Goal: Find specific fact: Find specific fact

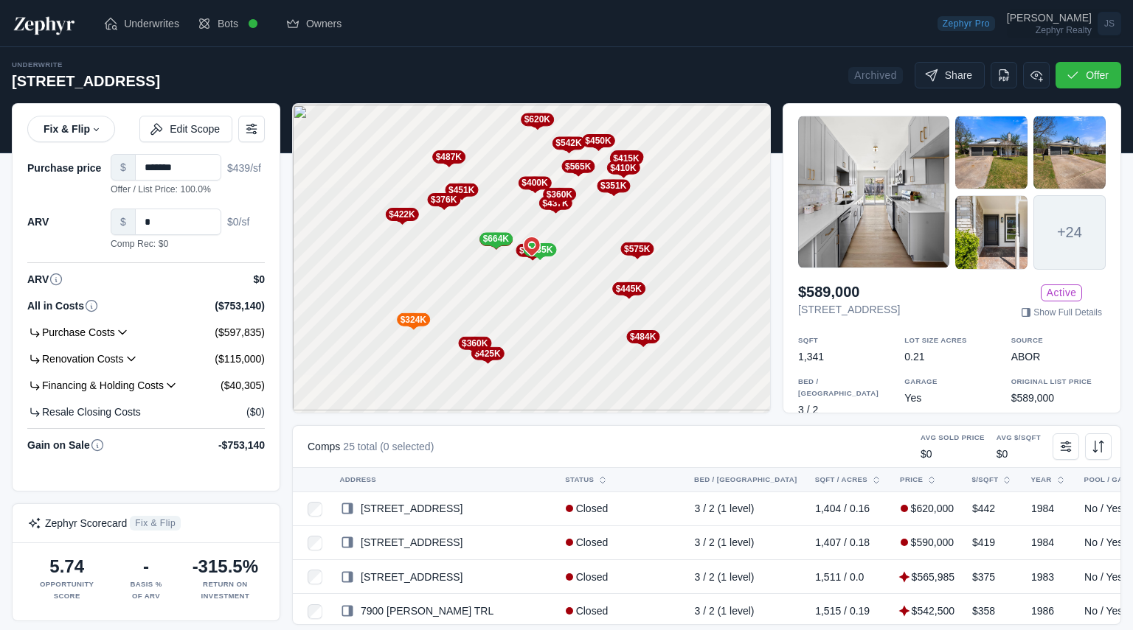
click at [1074, 21] on div "[PERSON_NAME]" at bounding box center [1048, 18] width 85 height 10
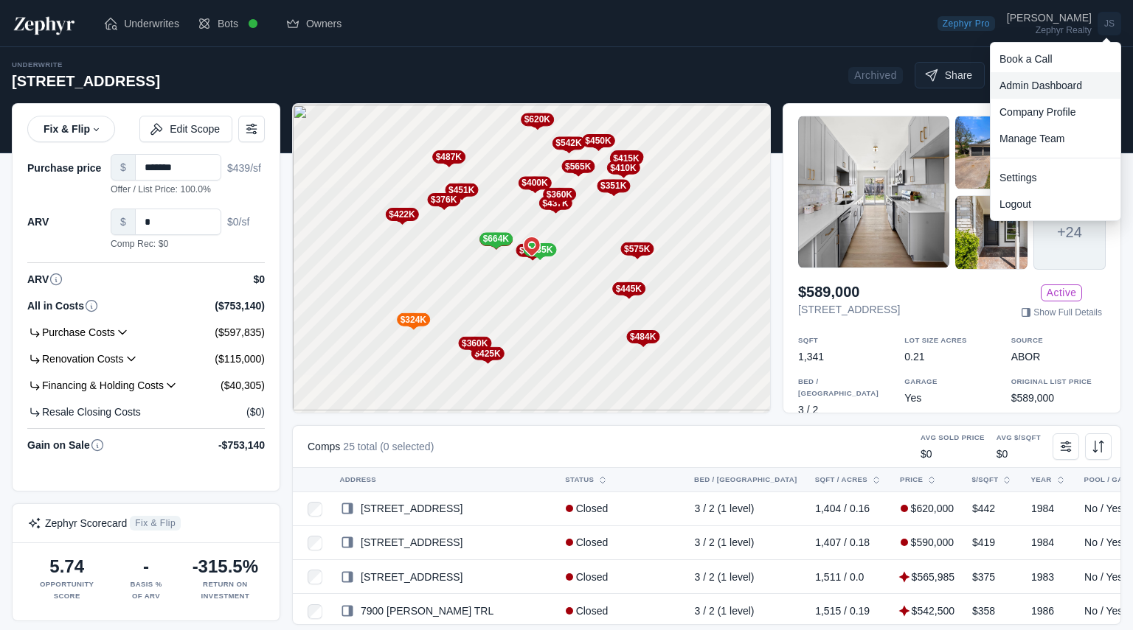
click at [1050, 85] on link "Admin Dashboard" at bounding box center [1055, 85] width 130 height 27
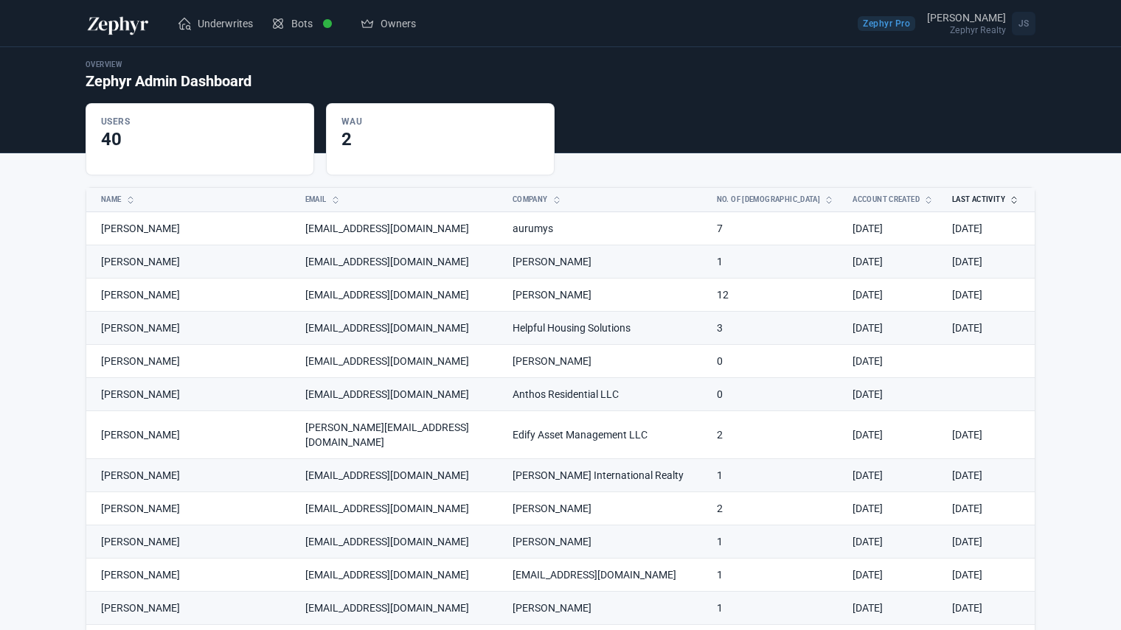
click at [984, 199] on button "Last Activity" at bounding box center [977, 200] width 68 height 24
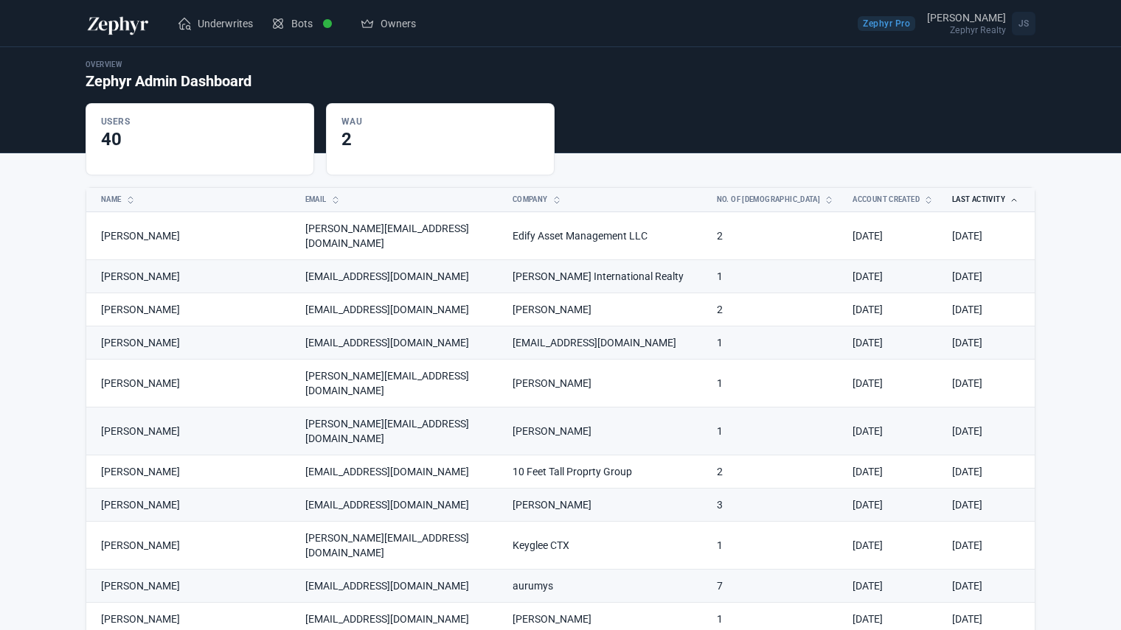
click at [984, 199] on button "Last Activity" at bounding box center [977, 200] width 68 height 24
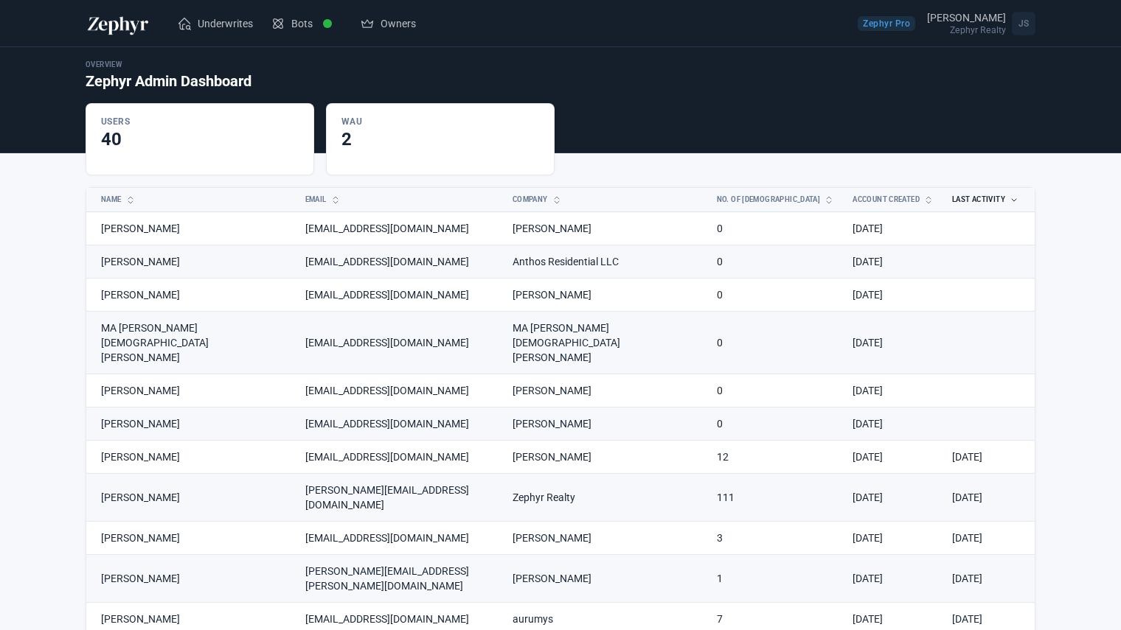
click at [708, 441] on td "12" at bounding box center [776, 457] width 136 height 33
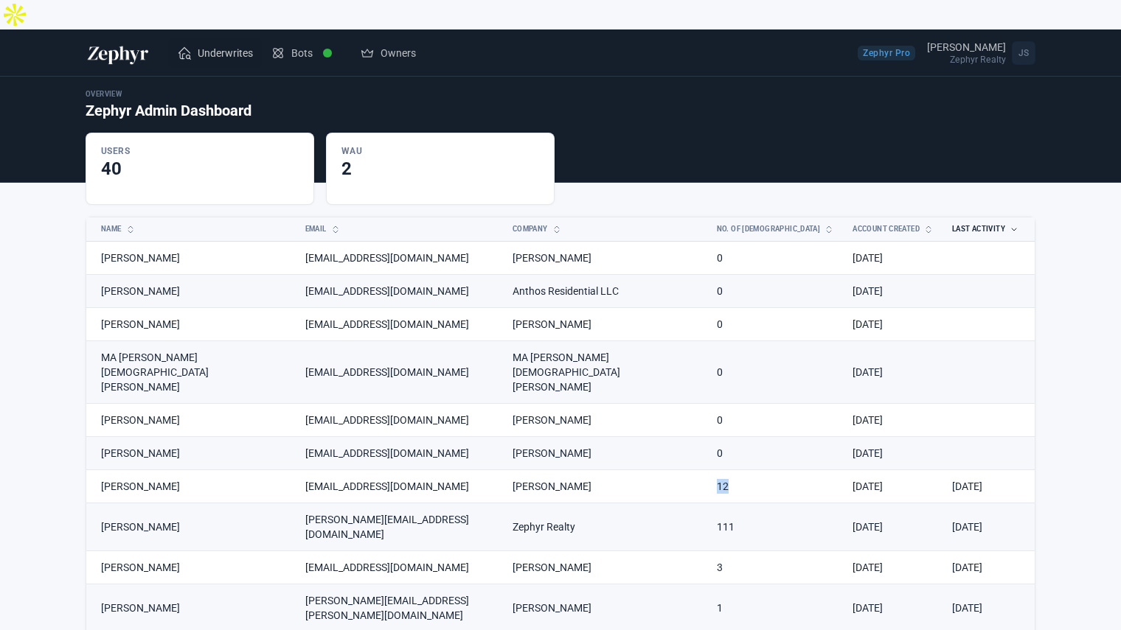
click at [227, 46] on span "Underwrites" at bounding box center [225, 53] width 55 height 15
click at [293, 46] on span "Bots" at bounding box center [301, 53] width 21 height 15
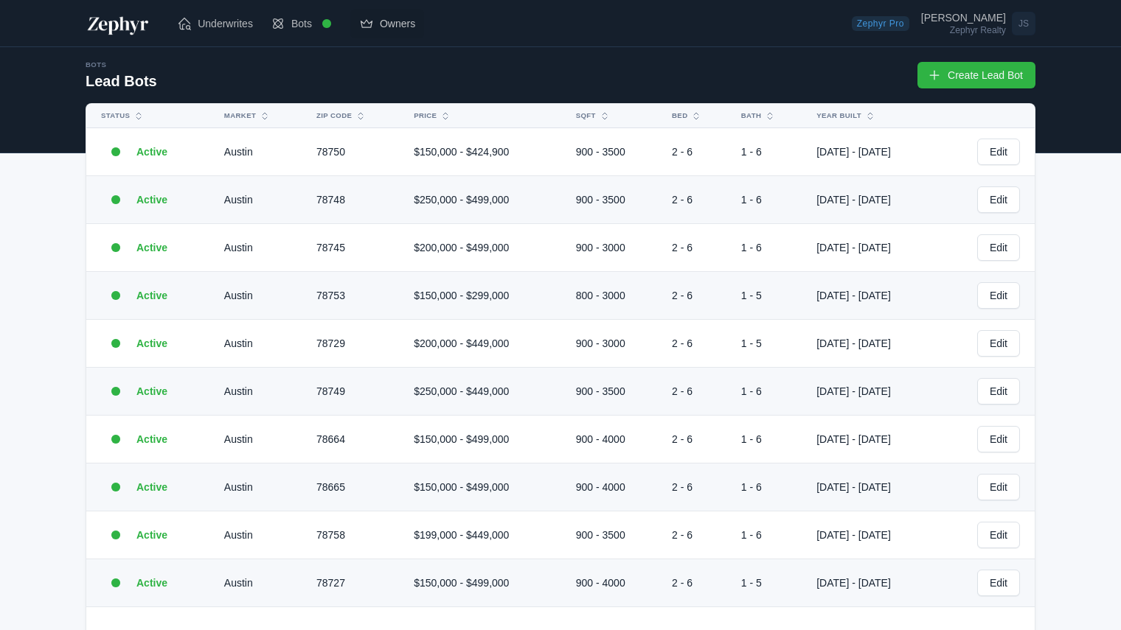
click at [404, 17] on span "Owners" at bounding box center [397, 23] width 35 height 15
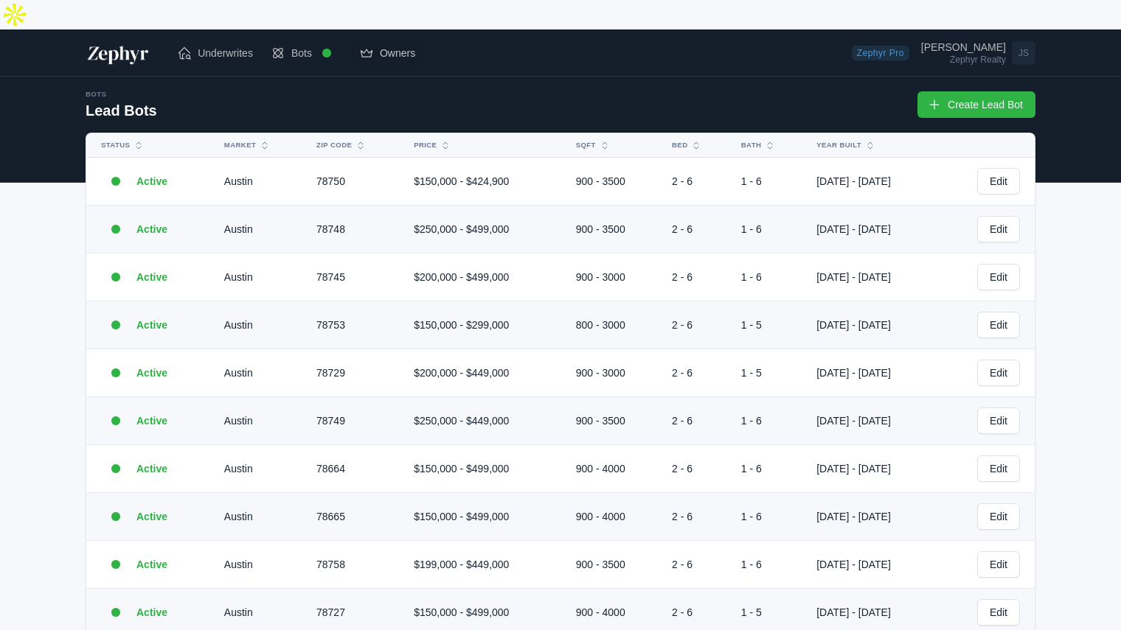
click at [390, 46] on span "Owners" at bounding box center [397, 53] width 35 height 15
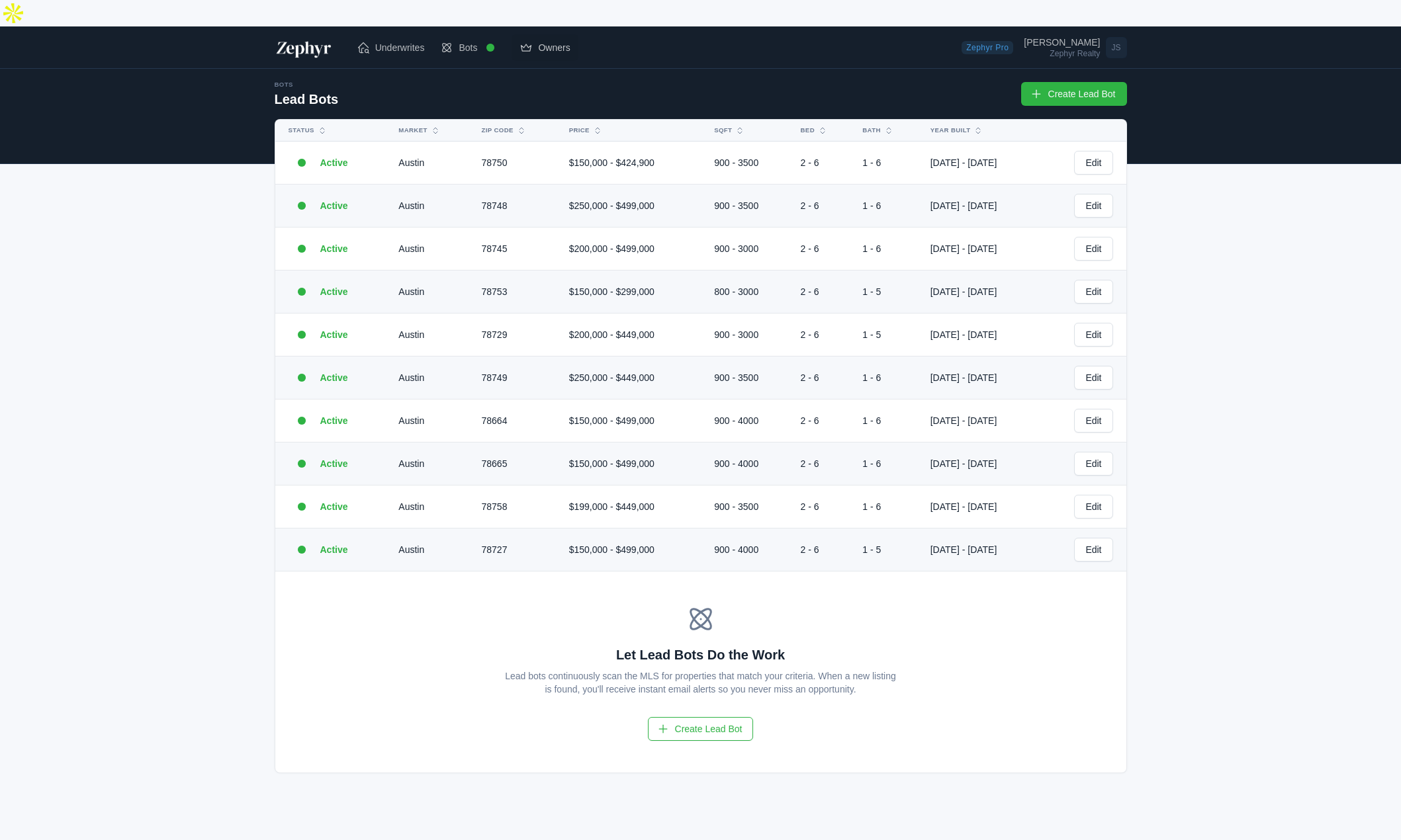
click at [560, 41] on span "Owners" at bounding box center [553, 48] width 31 height 13
click at [561, 41] on span "Owners" at bounding box center [553, 48] width 31 height 13
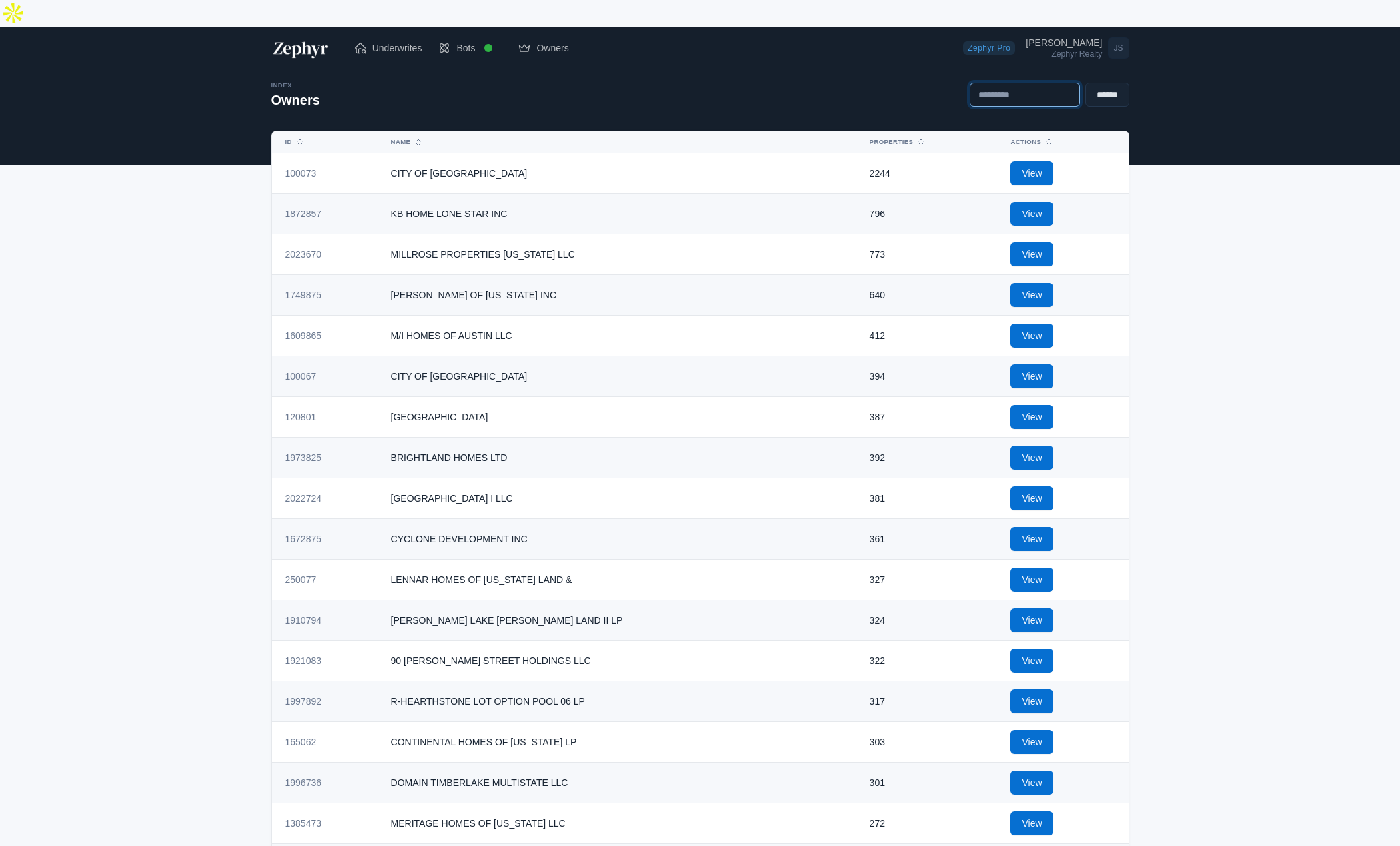
click at [978, 82] on input "text" at bounding box center [1025, 94] width 110 height 24
paste input "**********"
type input "**********"
click at [1085, 82] on input "******" at bounding box center [1107, 94] width 44 height 24
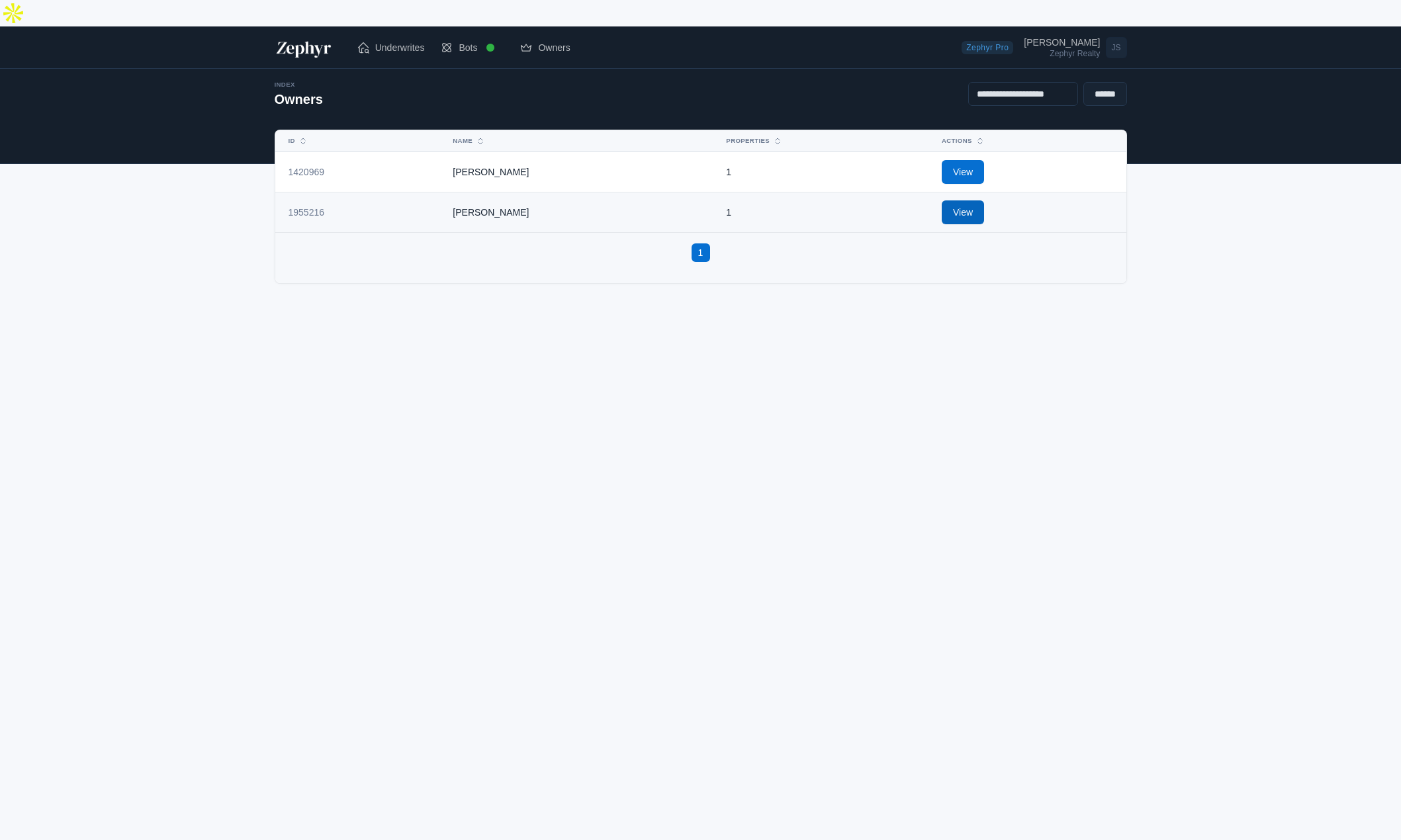
click at [971, 200] on link "View" at bounding box center [962, 212] width 42 height 24
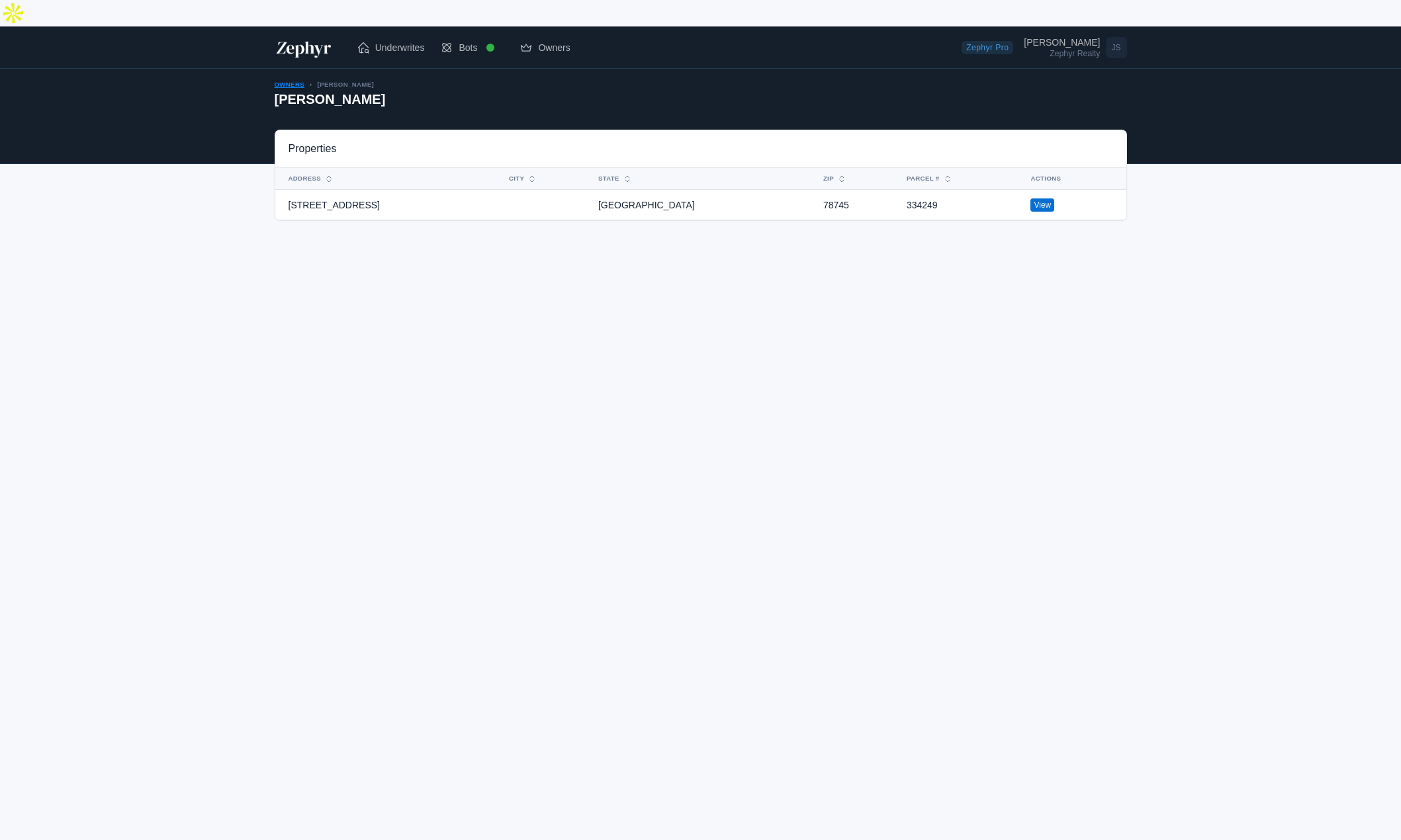
click at [293, 81] on link "Owners" at bounding box center [289, 84] width 30 height 7
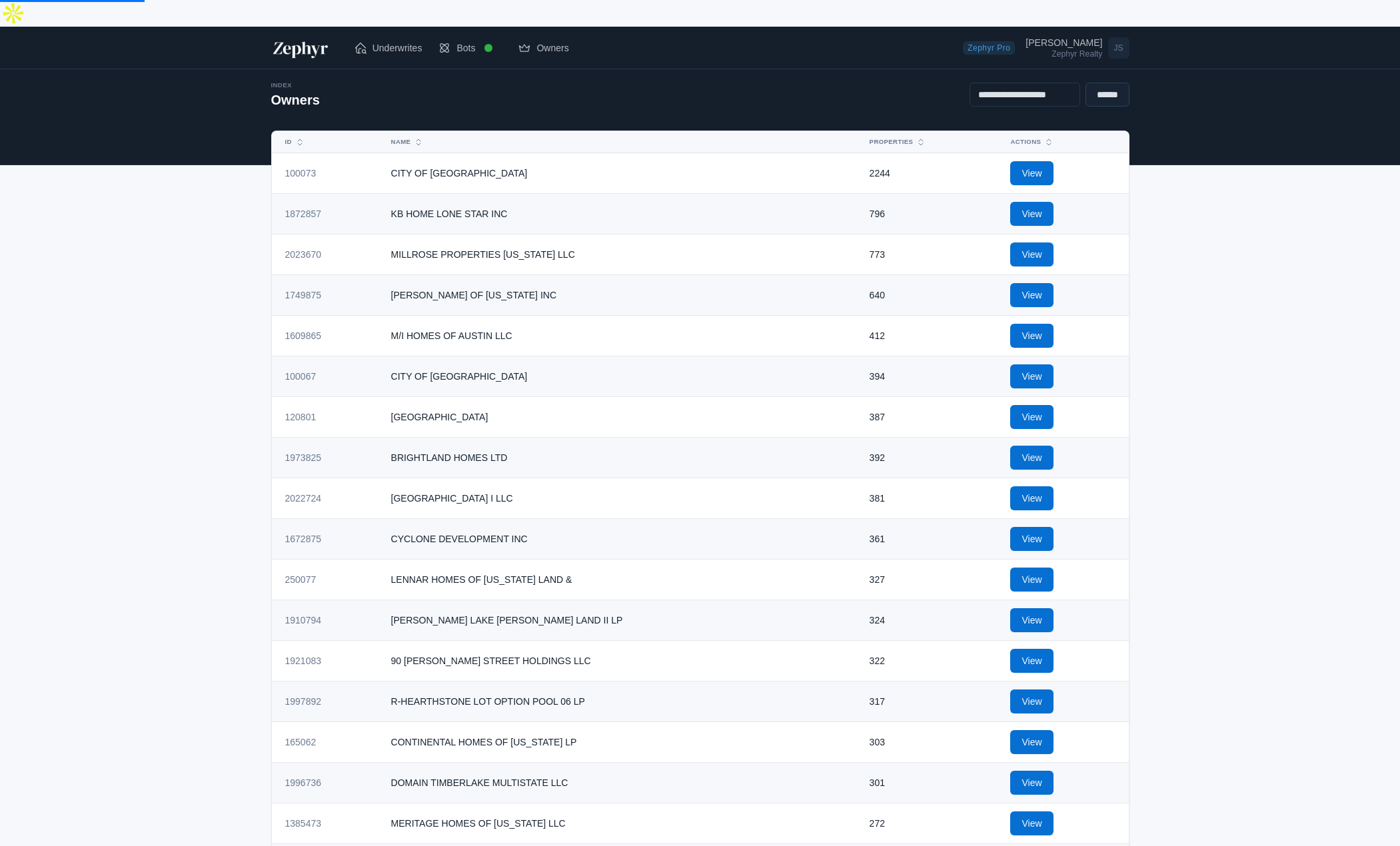
click at [1111, 82] on input "******" at bounding box center [1107, 94] width 44 height 24
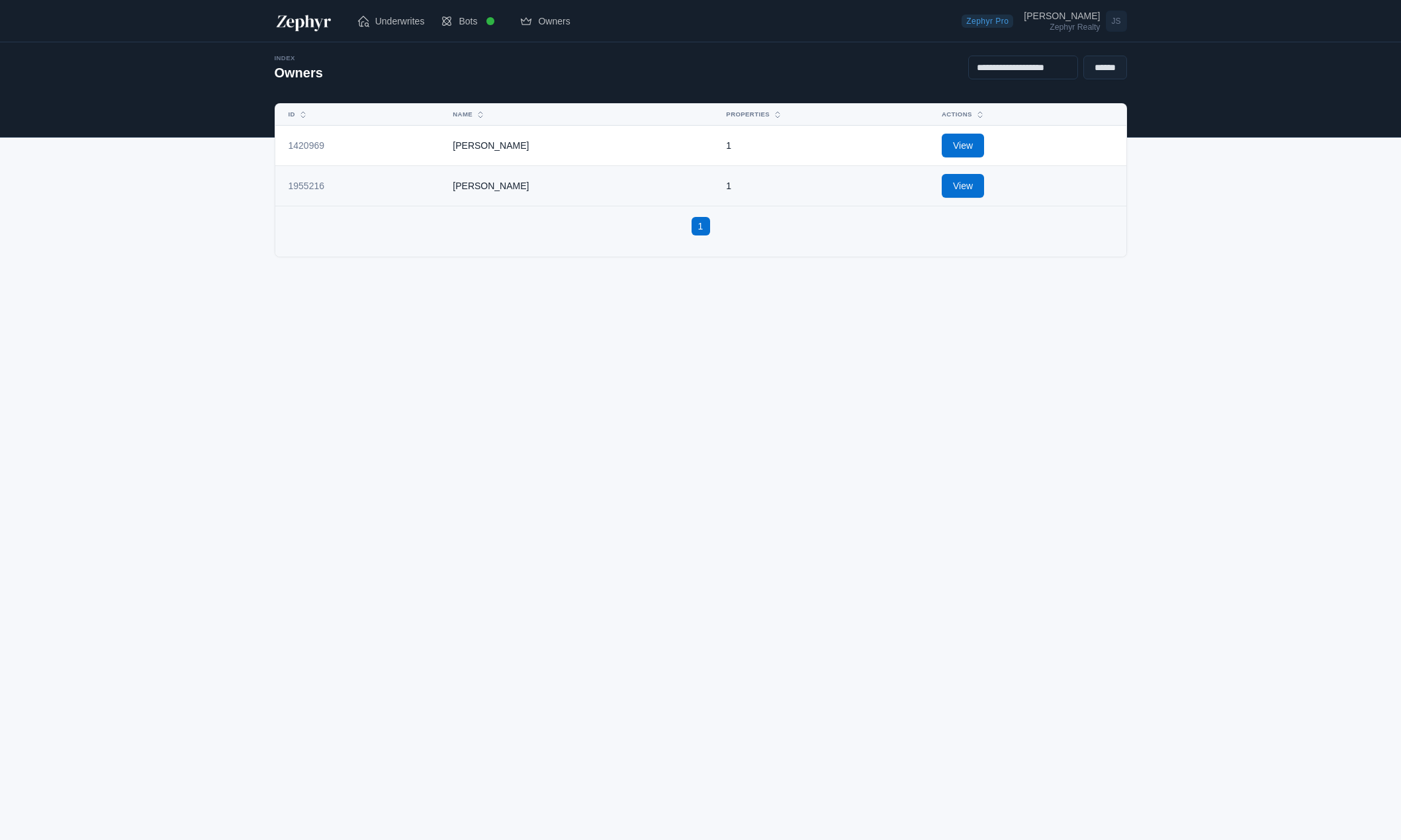
click at [984, 150] on link "View" at bounding box center [962, 145] width 42 height 24
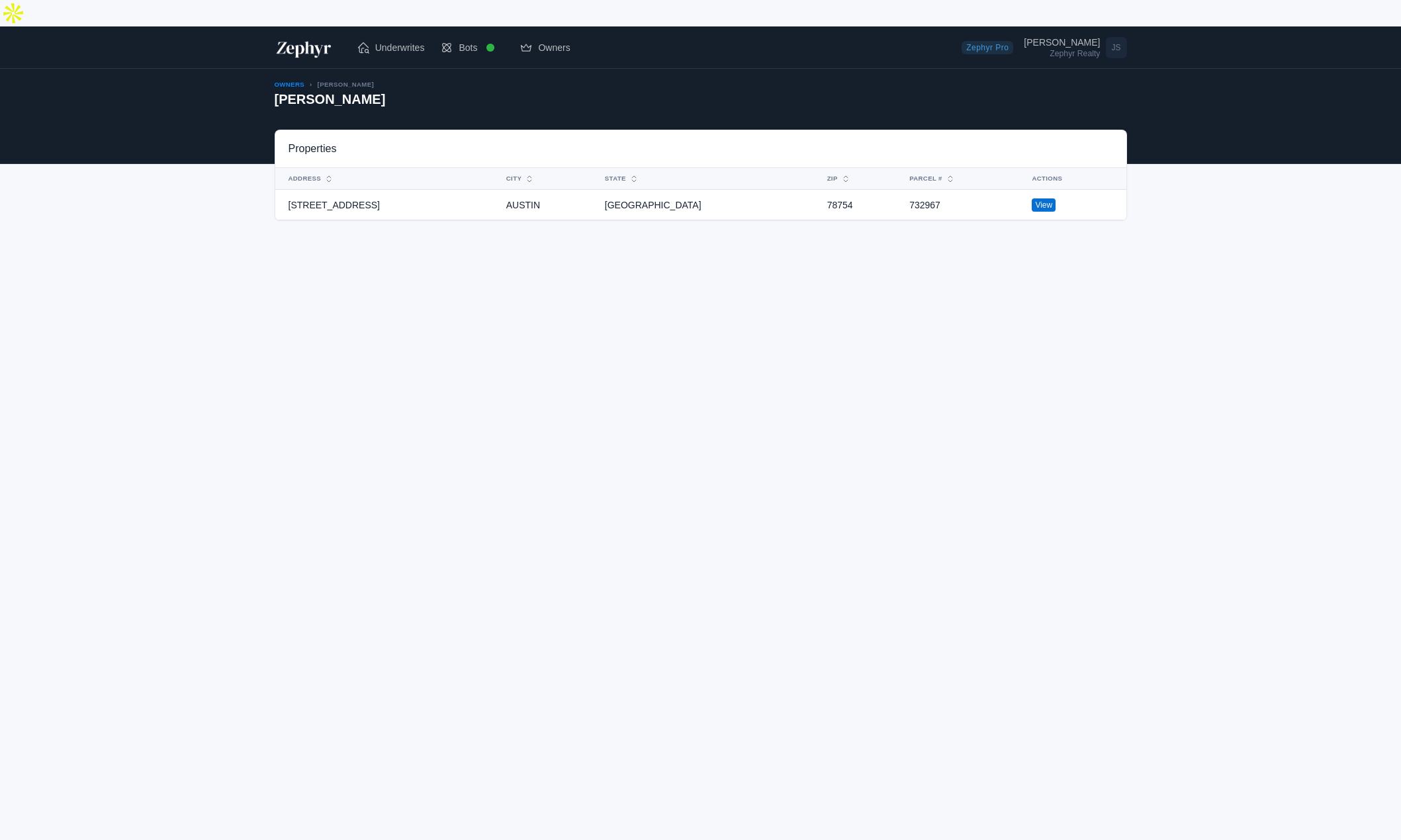
click at [819, 190] on td "78754" at bounding box center [861, 206] width 83 height 31
click at [462, 192] on td "12316 TIMBER HEIGHTS DR" at bounding box center [387, 206] width 223 height 31
drag, startPoint x: 361, startPoint y: 178, endPoint x: 286, endPoint y: 178, distance: 75.0
click at [286, 190] on td "12316 TIMBER HEIGHTS DR" at bounding box center [387, 206] width 223 height 31
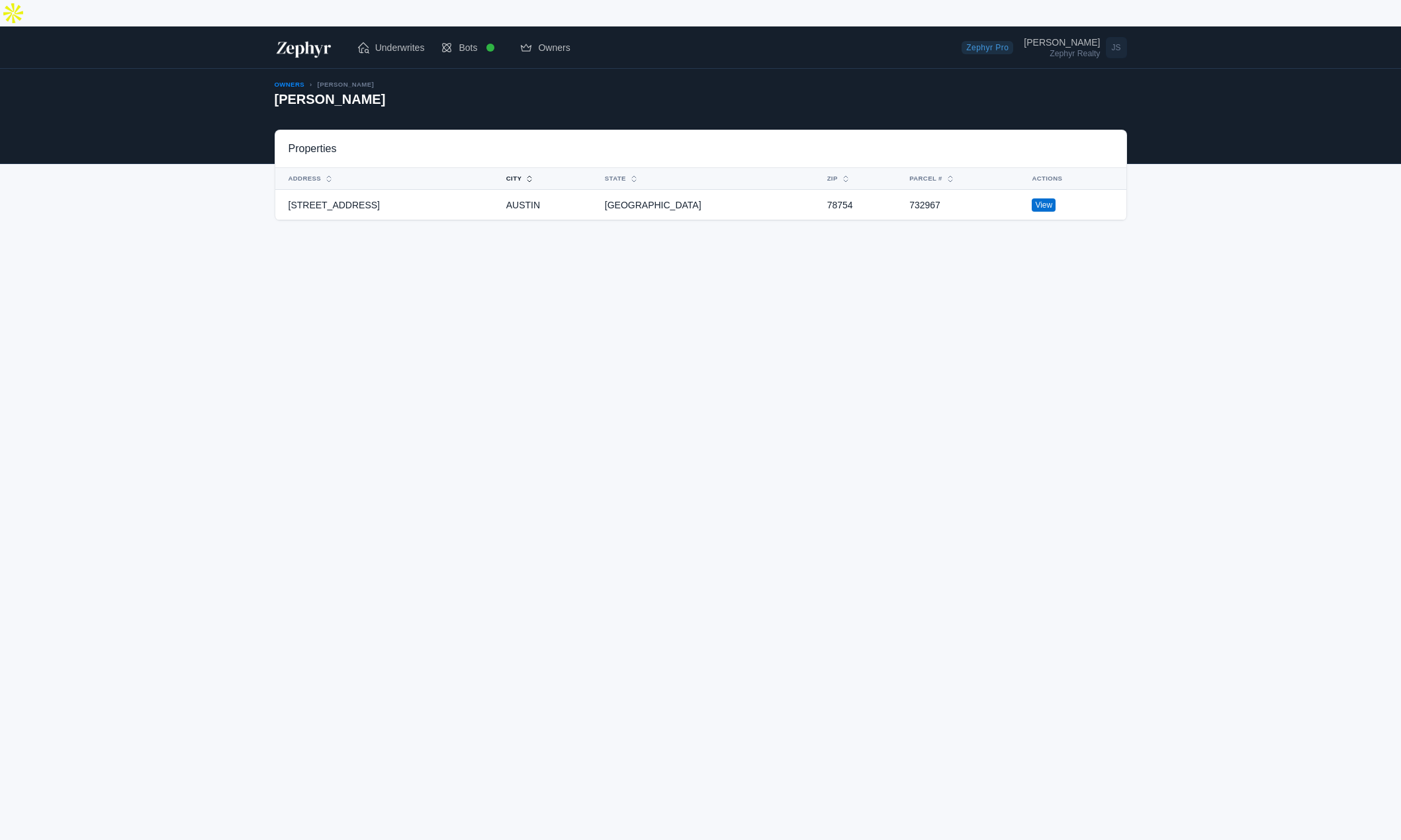
copy td "12316 TIMBER HEIGHTS DR"
